Goal: Find specific page/section: Find specific page/section

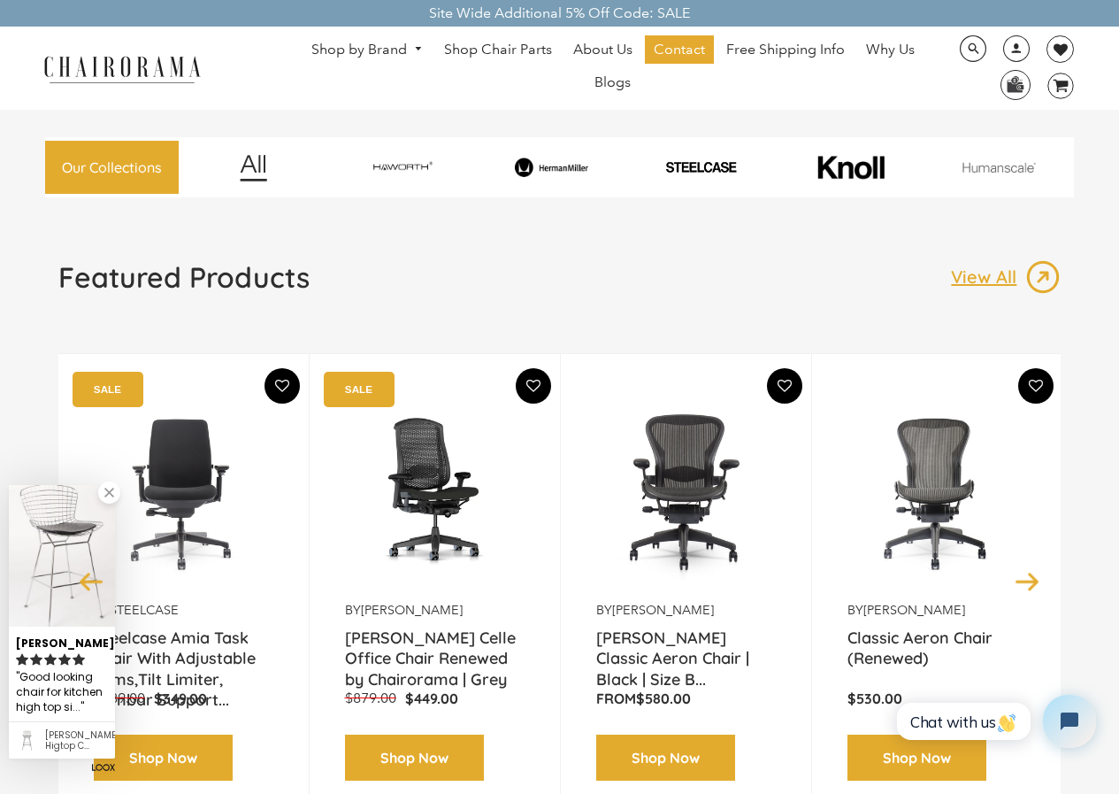
click at [387, 42] on link "Shop by Brand" at bounding box center [367, 49] width 129 height 27
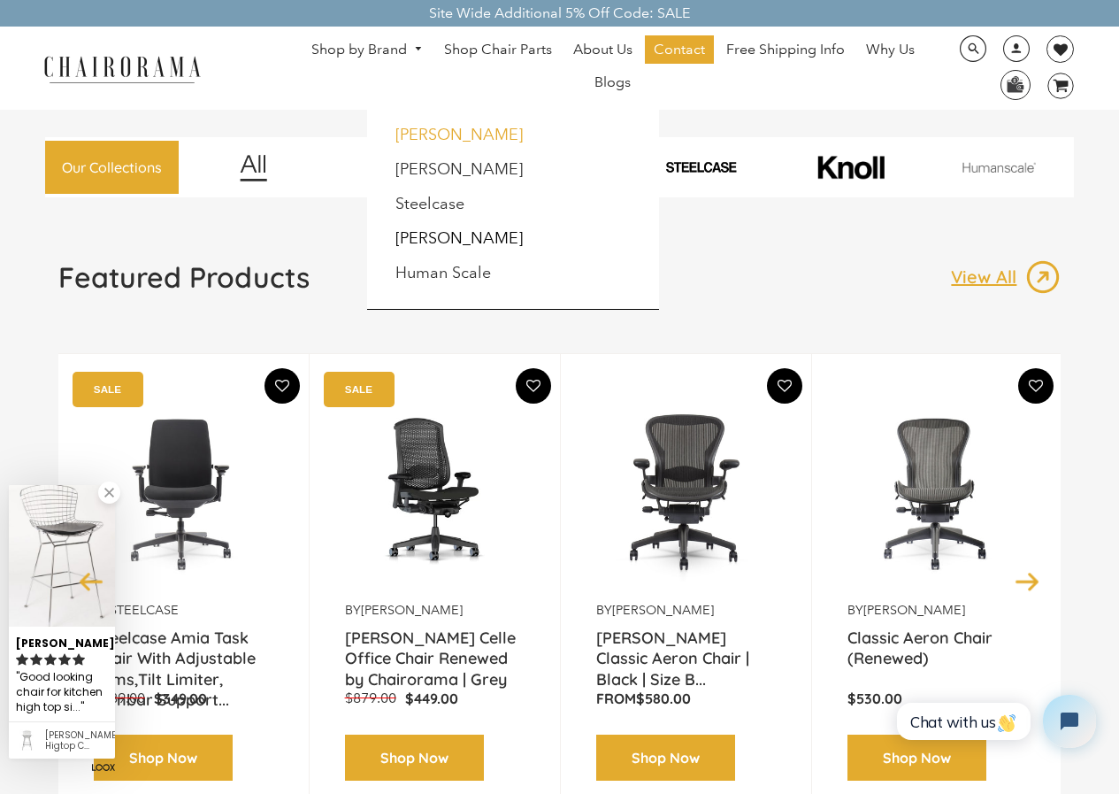
click at [441, 127] on link "[PERSON_NAME]" at bounding box center [458, 134] width 127 height 19
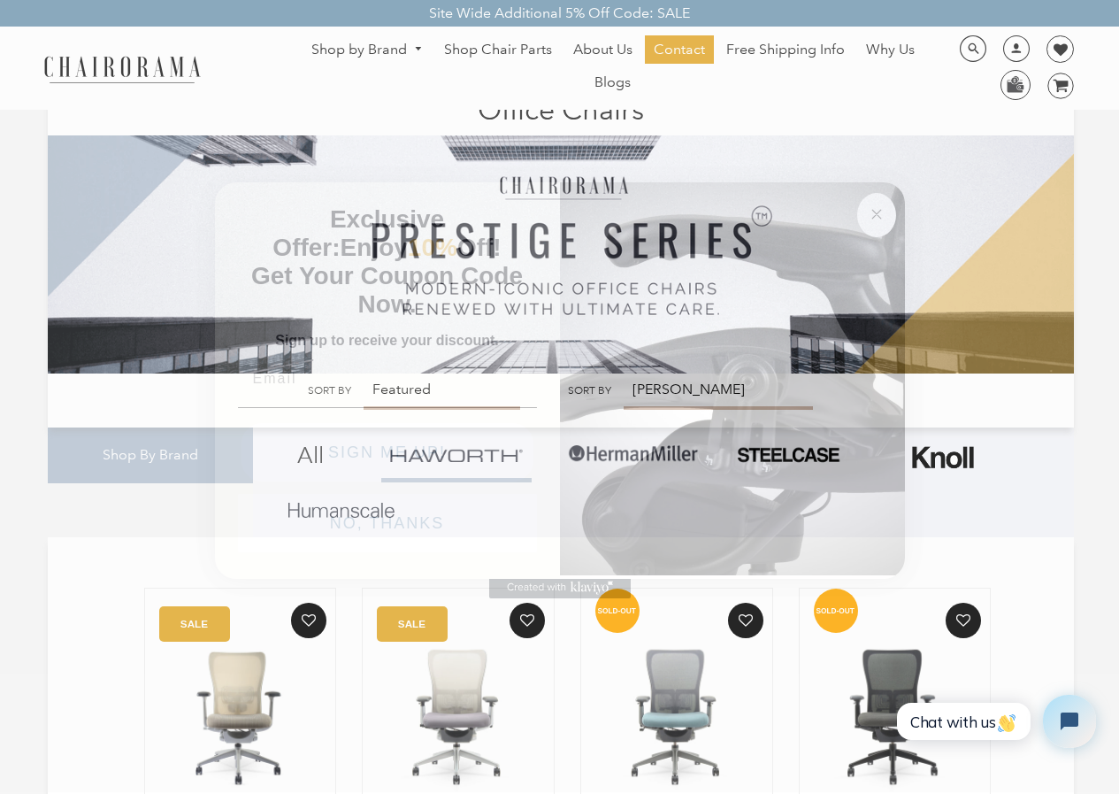
click at [880, 213] on circle "Close dialog" at bounding box center [876, 213] width 20 height 20
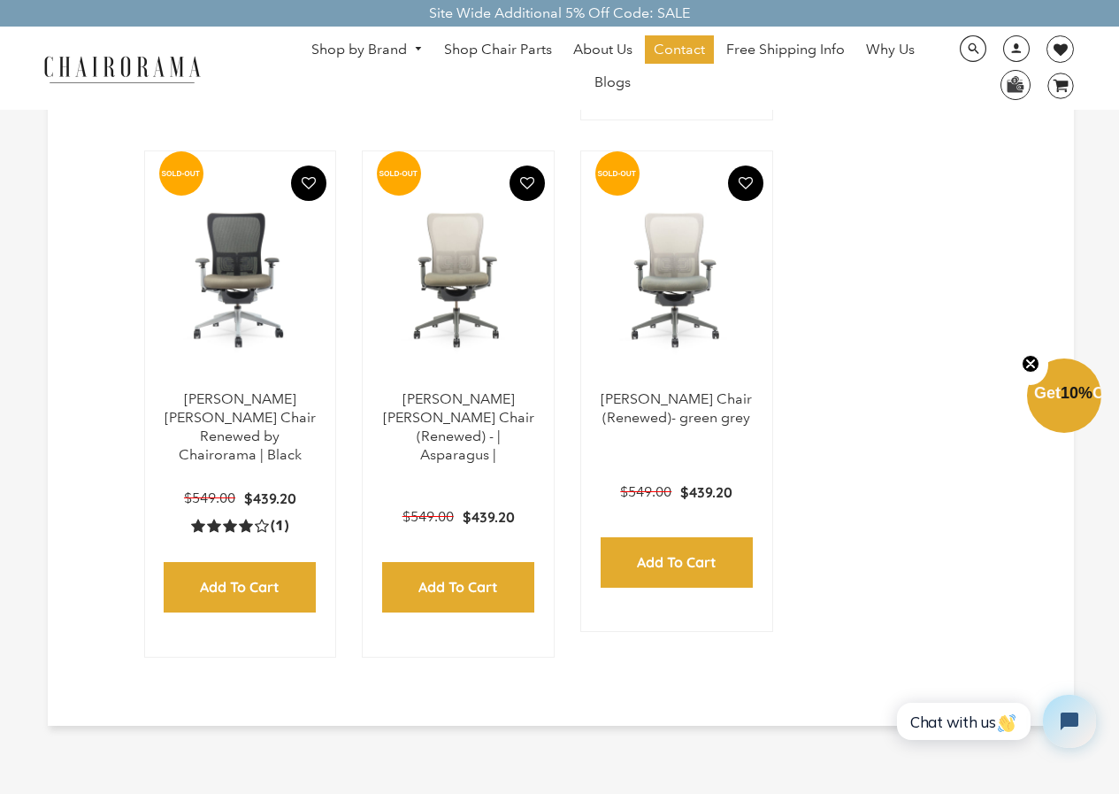
scroll to position [796, 0]
